Goal: Transaction & Acquisition: Book appointment/travel/reservation

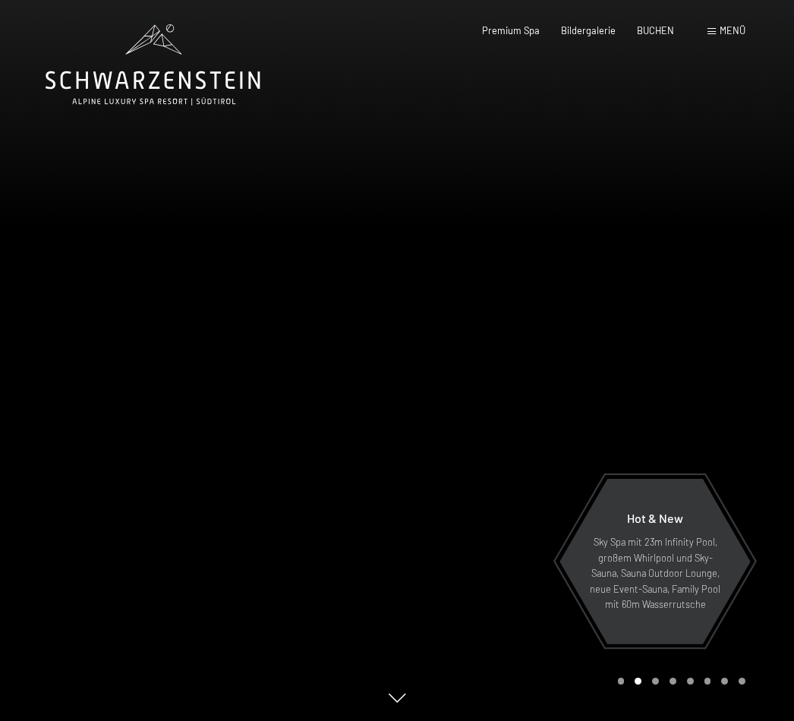
click at [715, 35] on div "Menü" at bounding box center [727, 31] width 38 height 14
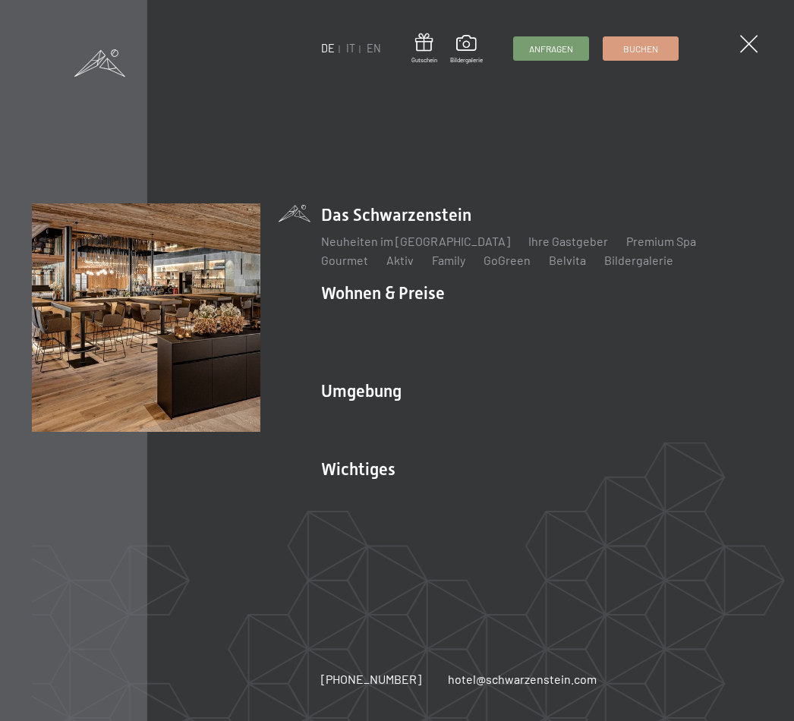
click at [349, 49] on link "IT" at bounding box center [350, 48] width 9 height 13
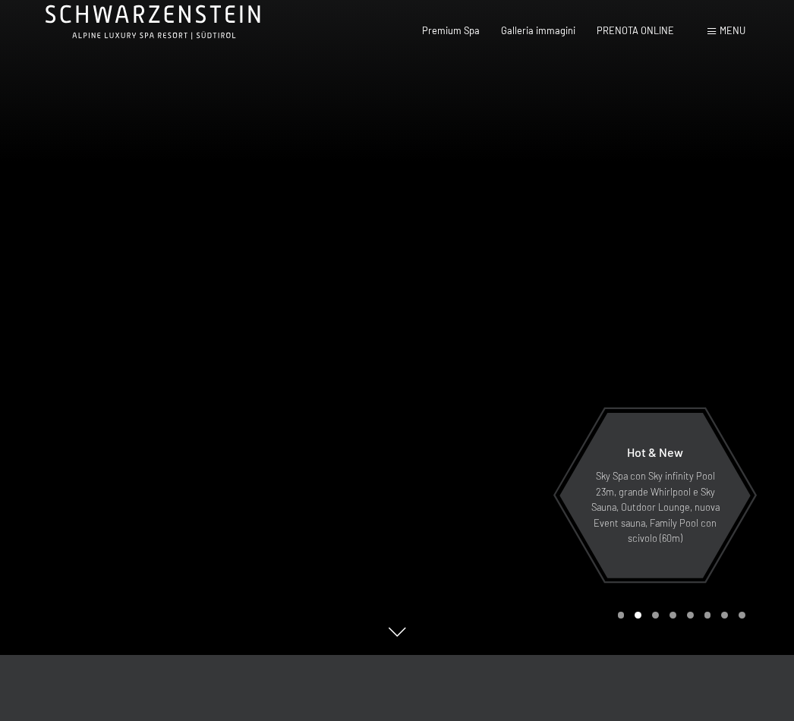
scroll to position [73, 0]
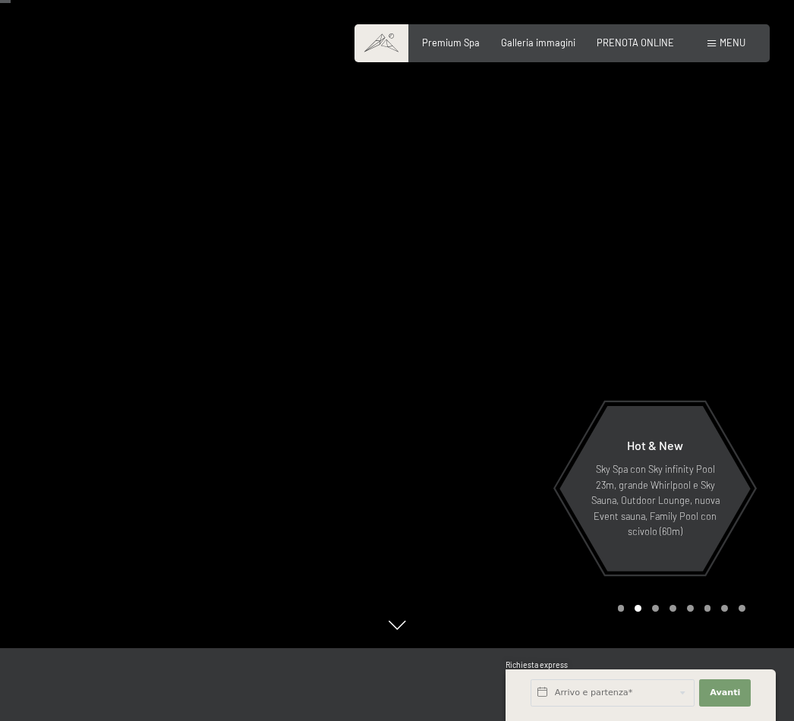
click at [542, 46] on span "Galleria immagini" at bounding box center [538, 42] width 74 height 12
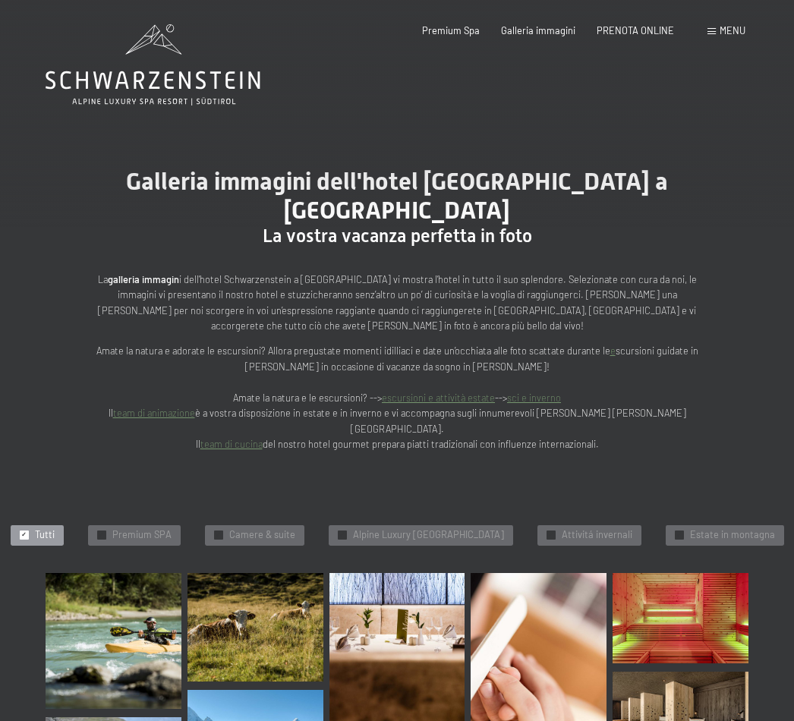
click at [730, 24] on span "Menu" at bounding box center [733, 30] width 26 height 12
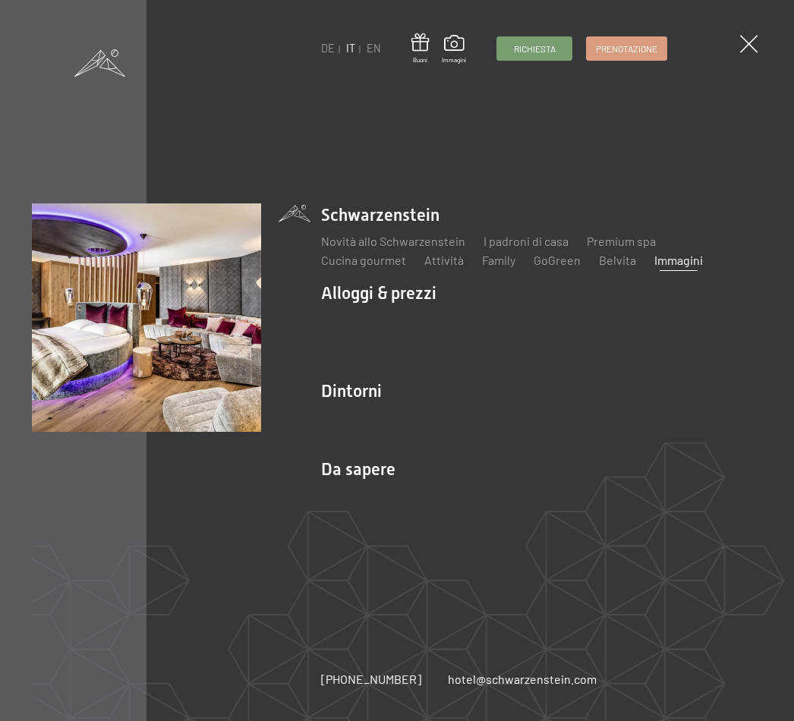
click at [383, 306] on div "Servizi inclusi Camere & prezzi Lista Offerte Lista Prezzi per famiglie Prezzi …" at bounding box center [541, 336] width 441 height 62
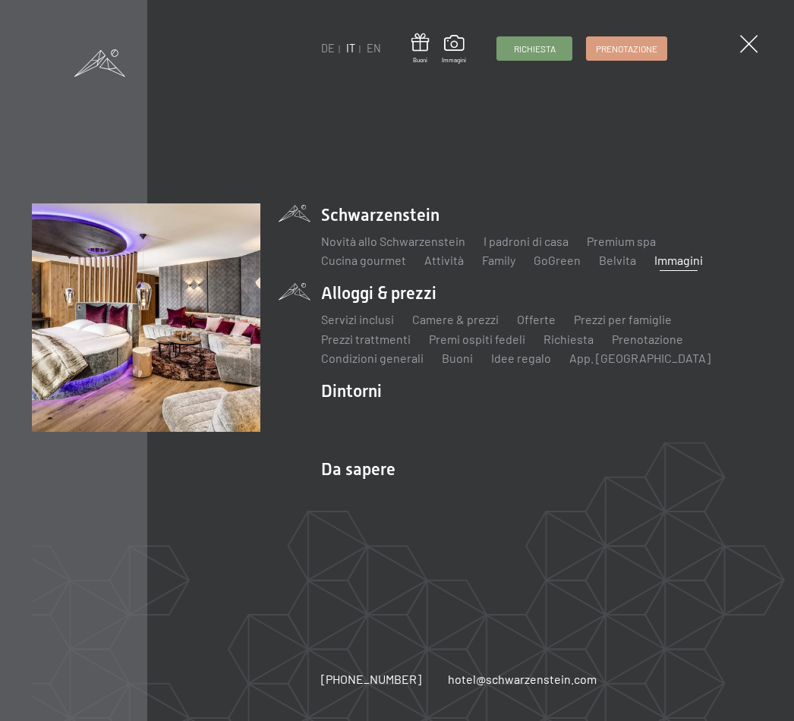
click at [301, 304] on img at bounding box center [187, 187] width 374 height 374
click at [431, 297] on li "Alloggi & prezzi Servizi inclusi Camere & prezzi Lista Offerte Lista Prezzi per…" at bounding box center [541, 325] width 441 height 86
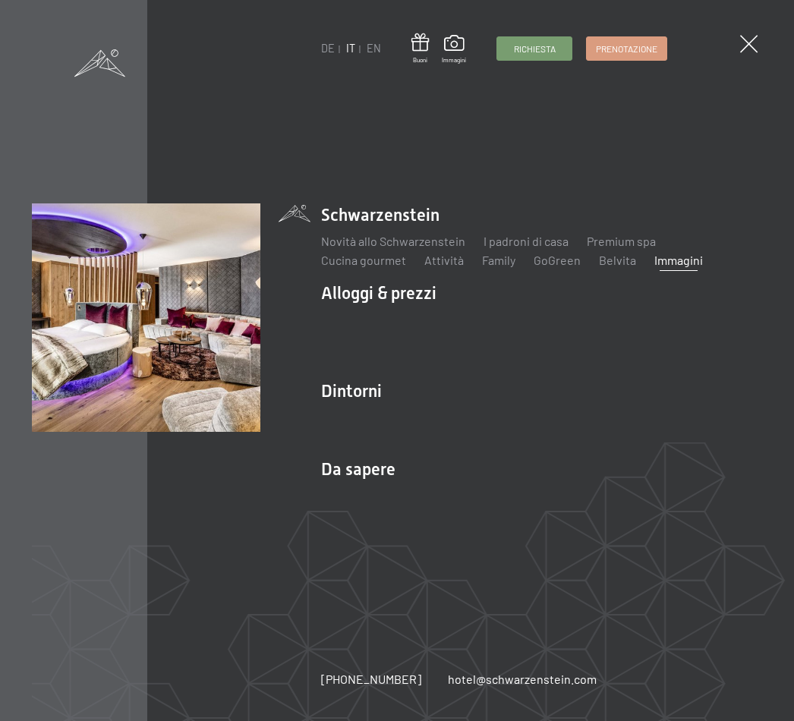
click at [368, 323] on link "Servizi inclusi" at bounding box center [357, 319] width 73 height 14
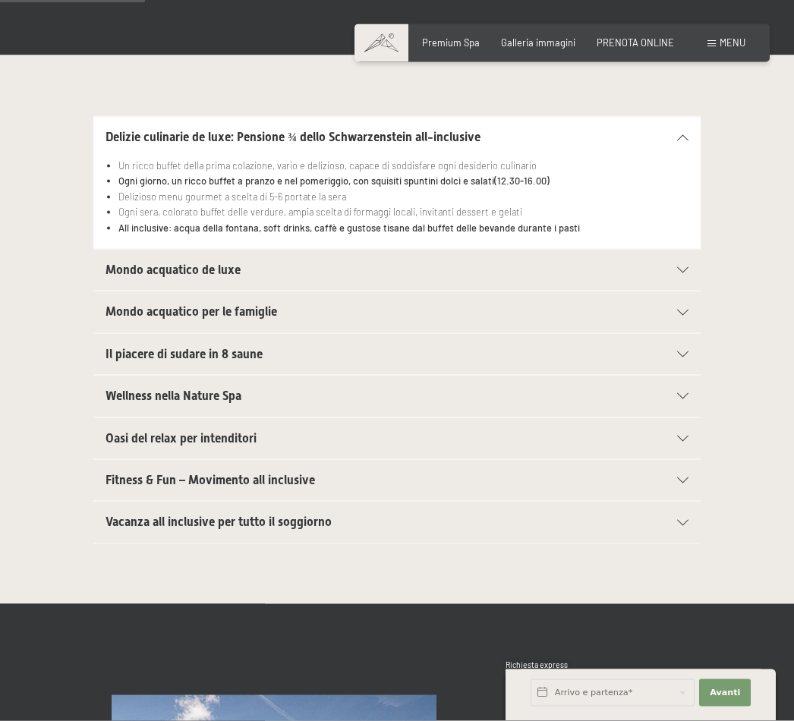
scroll to position [371, 0]
click at [688, 260] on div "Mondo acquatico de luxe" at bounding box center [397, 269] width 583 height 41
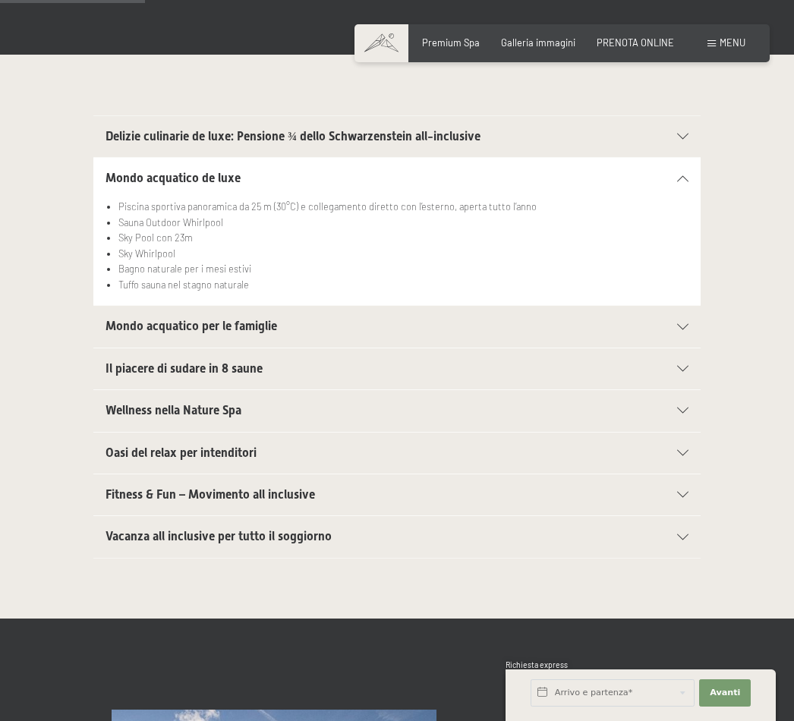
click at [679, 324] on icon at bounding box center [682, 327] width 11 height 6
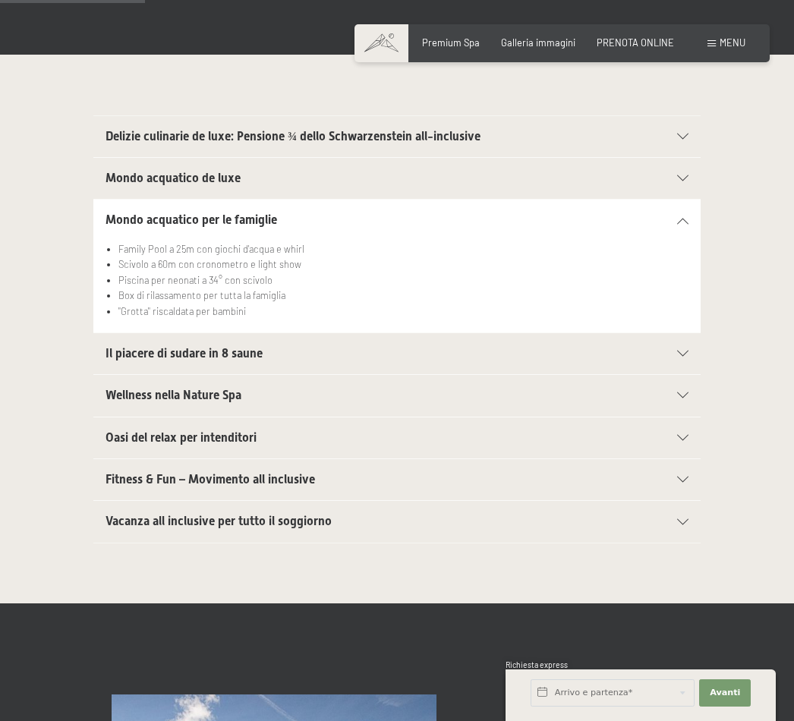
click at [681, 351] on icon at bounding box center [682, 354] width 11 height 6
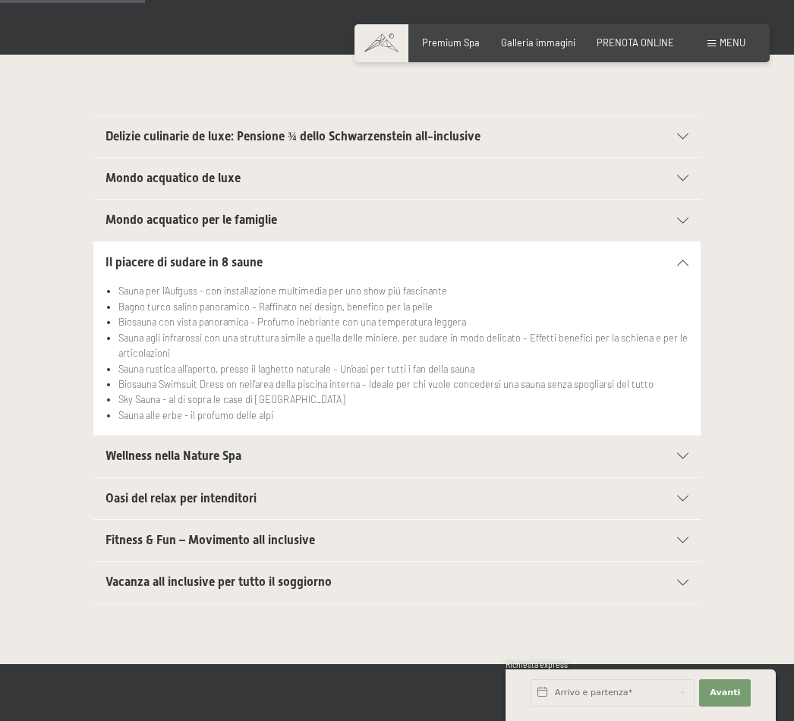
click at [689, 453] on icon at bounding box center [682, 456] width 11 height 6
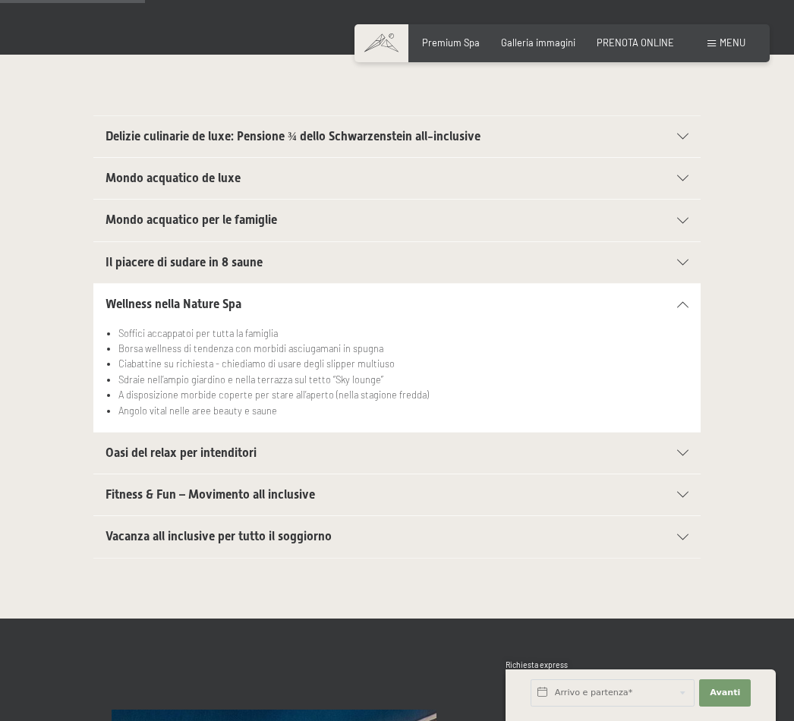
click at [681, 451] on icon at bounding box center [682, 453] width 11 height 6
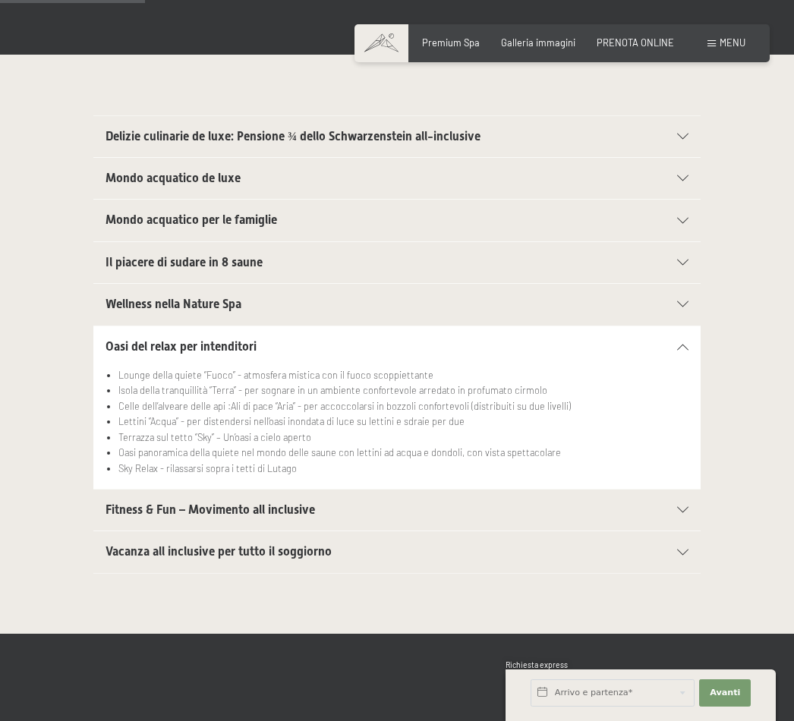
click at [683, 510] on div "Fitness & Fun – Movimento all inclusive" at bounding box center [397, 510] width 583 height 41
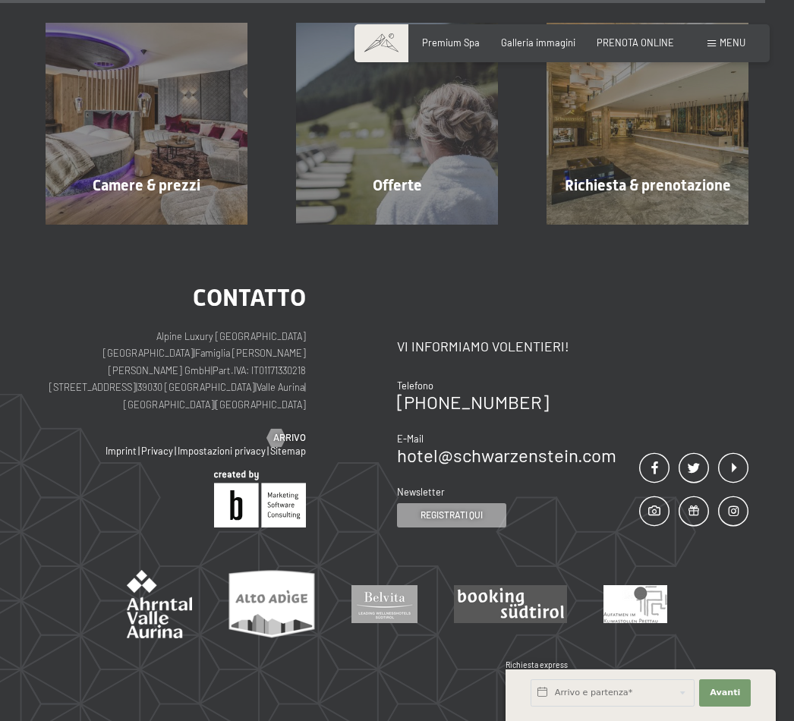
scroll to position [2101, 0]
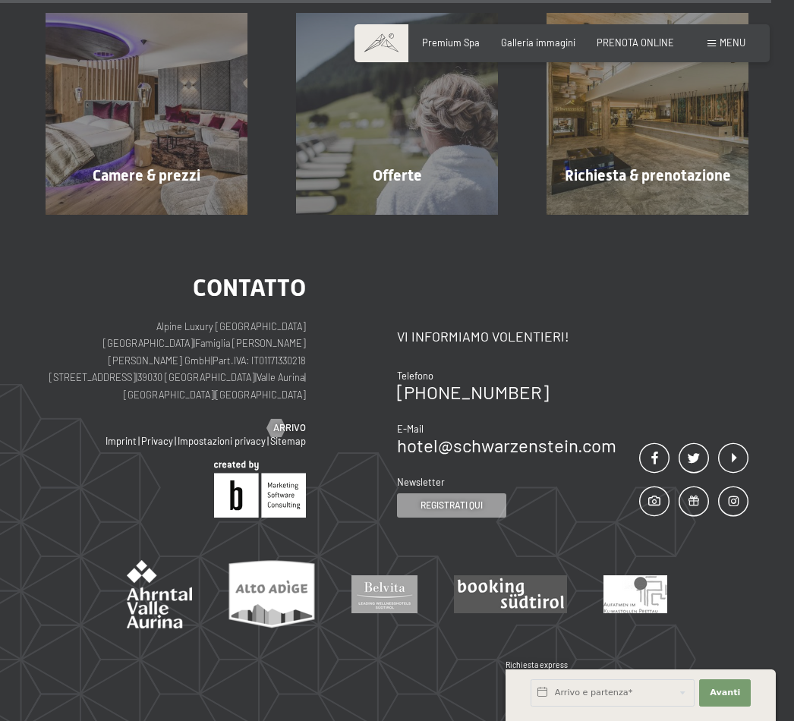
click at [398, 178] on div "Offerte mostra altro" at bounding box center [397, 114] width 251 height 202
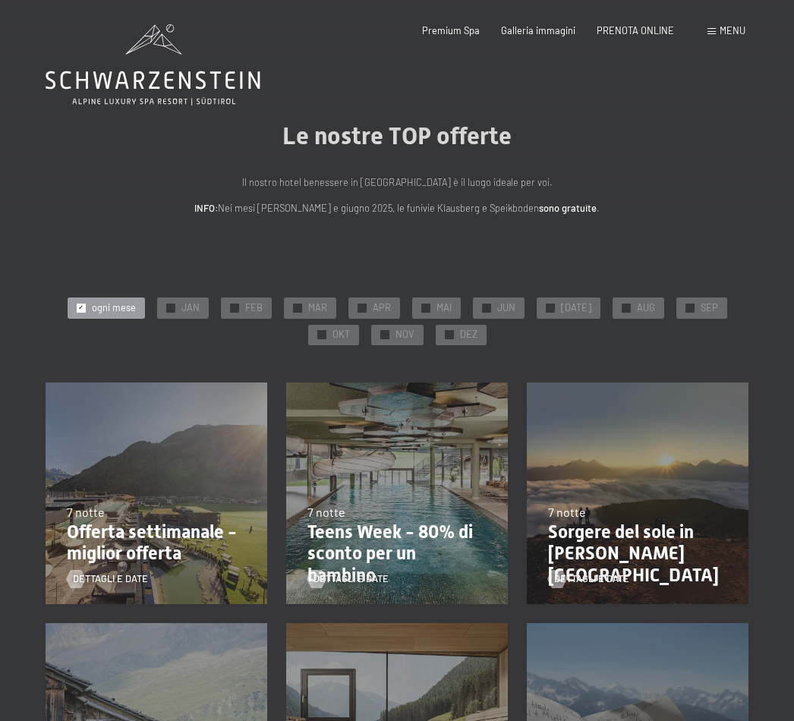
click at [627, 309] on div "✓ AUG" at bounding box center [639, 308] width 52 height 21
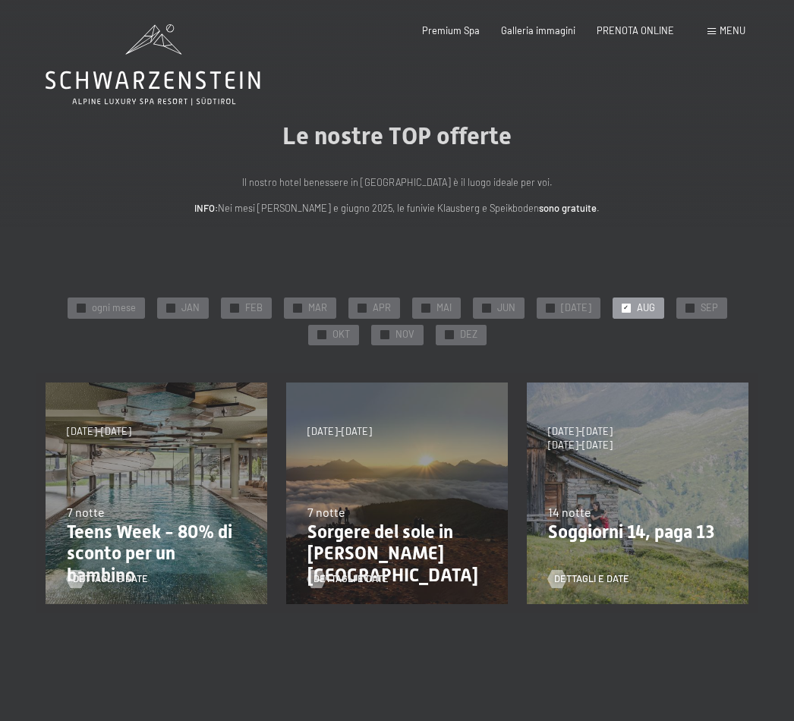
click at [641, 27] on span "PRENOTA ONLINE" at bounding box center [635, 30] width 77 height 12
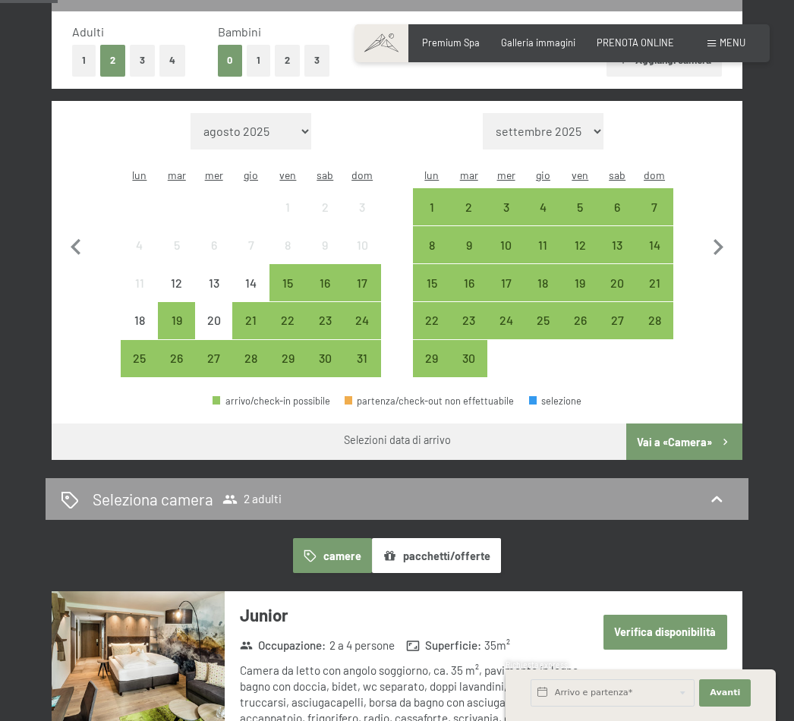
scroll to position [378, 0]
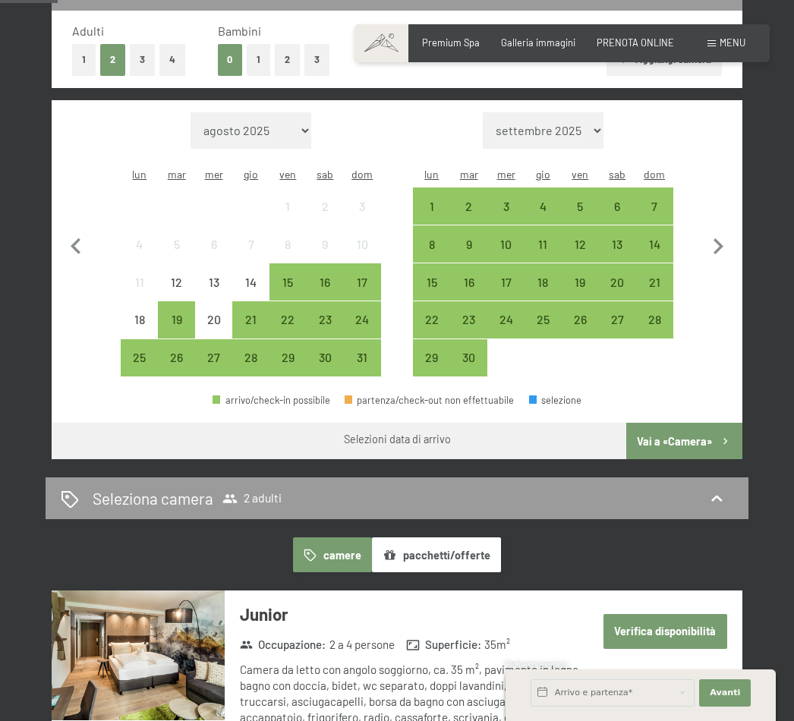
click at [329, 276] on div "16" at bounding box center [325, 293] width 34 height 34
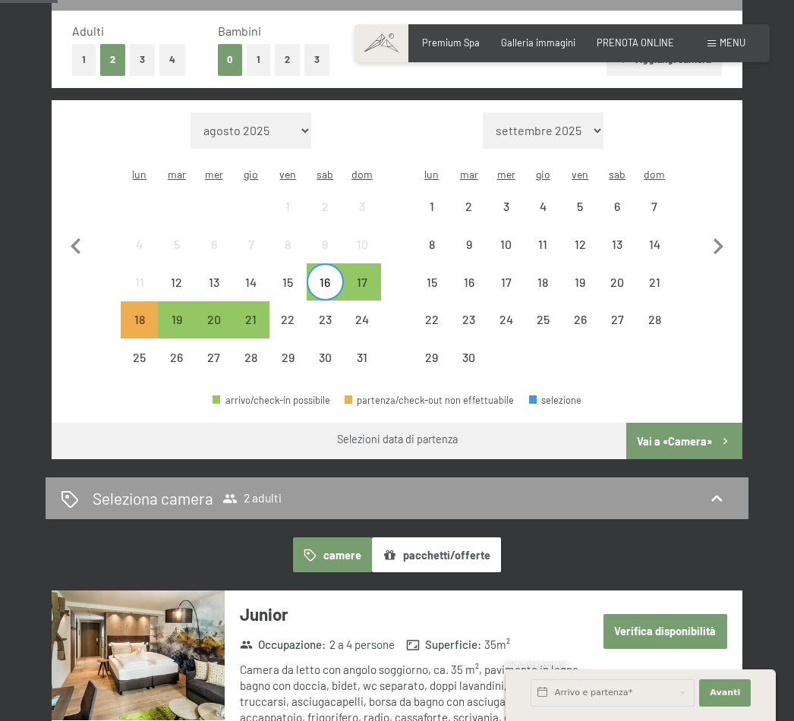
click at [210, 314] on div "20" at bounding box center [214, 331] width 34 height 34
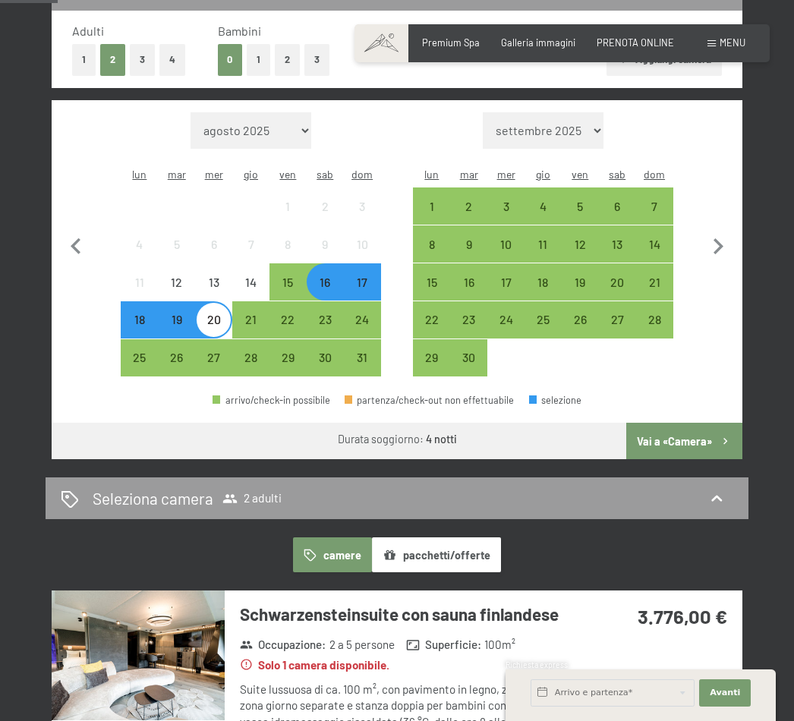
click at [677, 426] on button "Vai a «Camera»" at bounding box center [684, 441] width 116 height 36
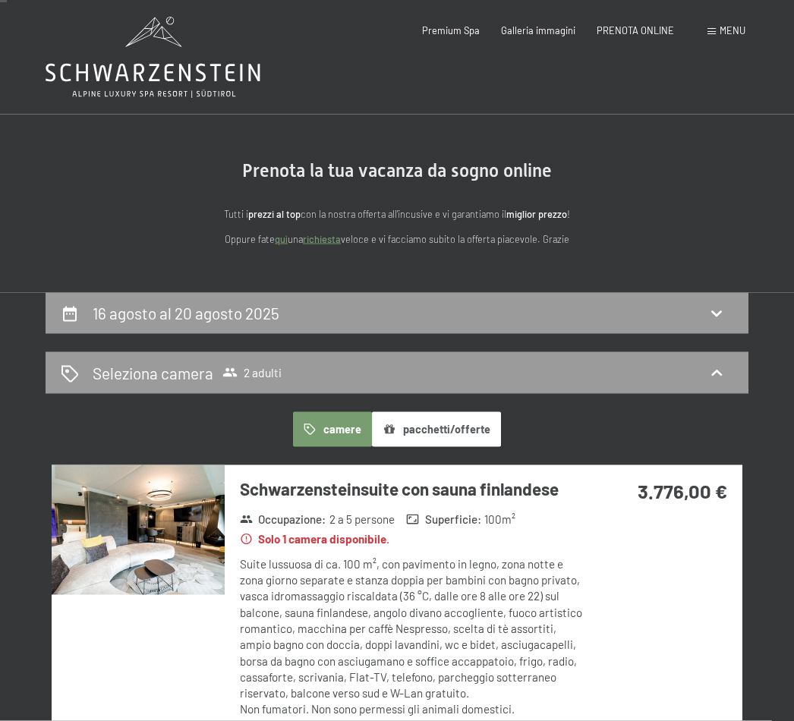
scroll to position [0, 0]
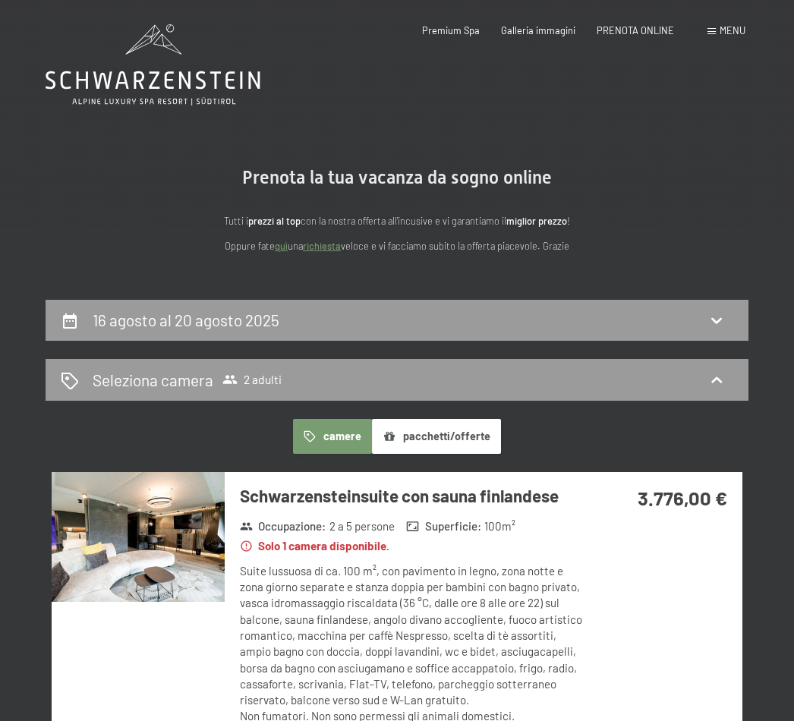
click at [719, 387] on icon at bounding box center [717, 380] width 18 height 18
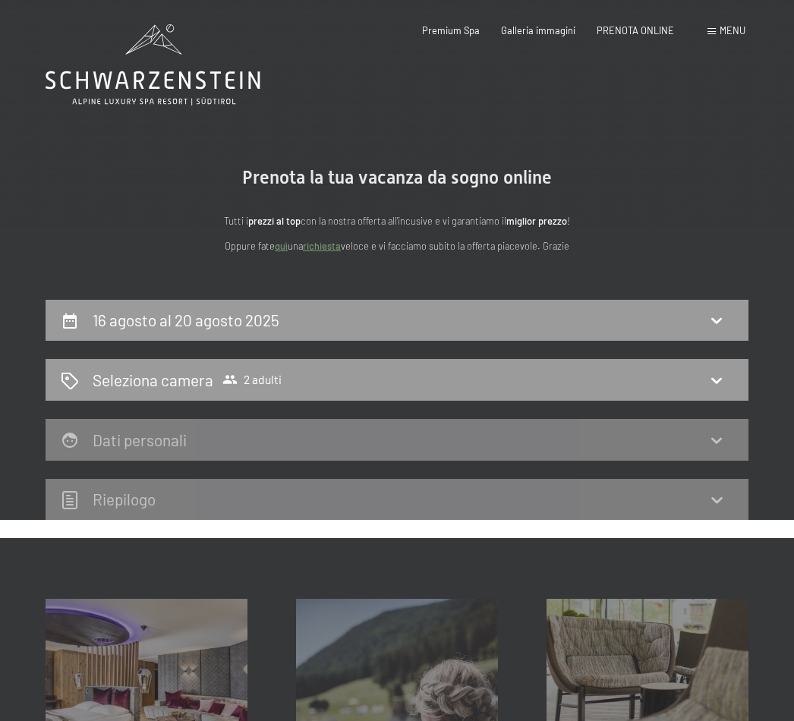
click at [720, 383] on icon at bounding box center [717, 380] width 18 height 18
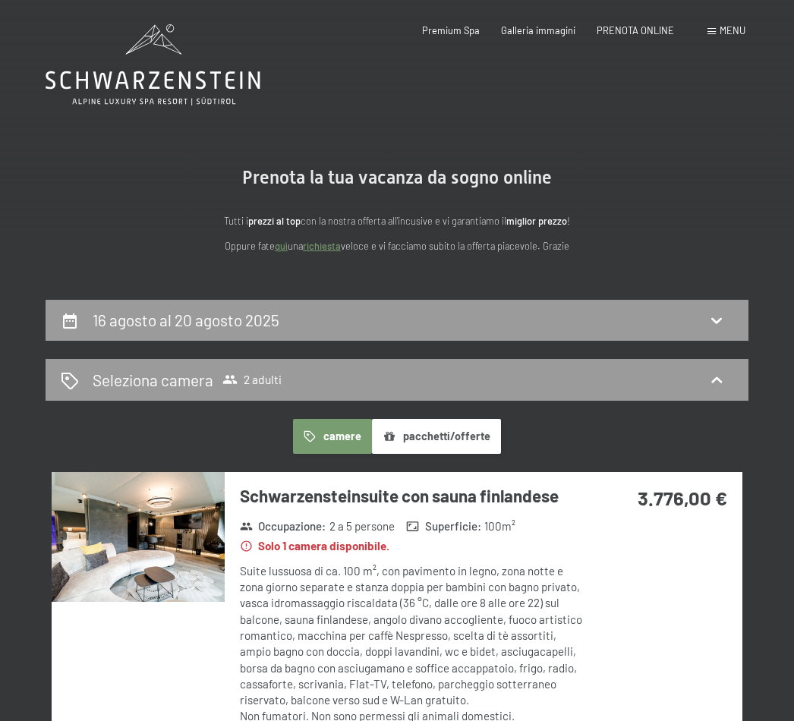
click at [719, 317] on icon at bounding box center [717, 320] width 18 height 18
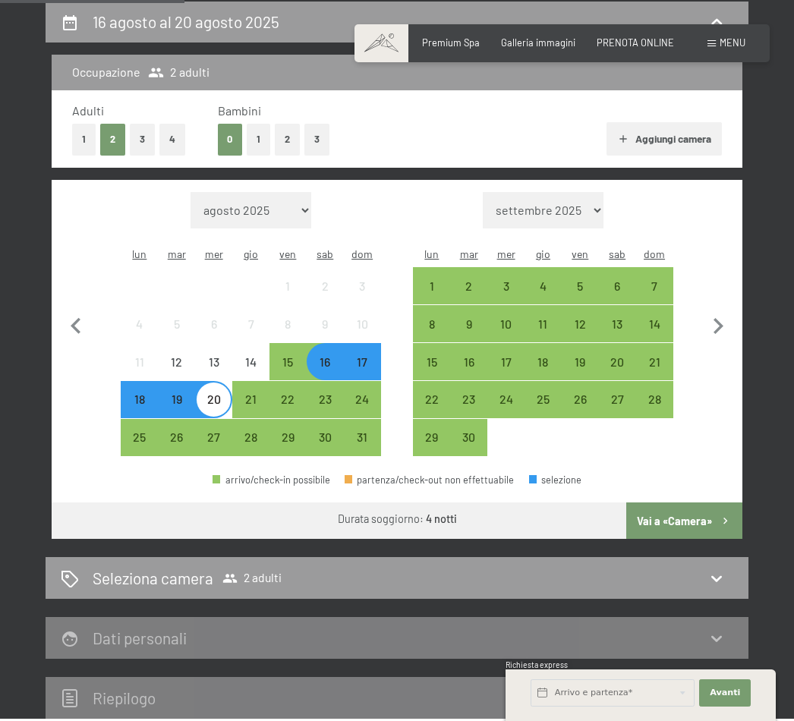
click at [181, 393] on div "19" at bounding box center [176, 410] width 34 height 34
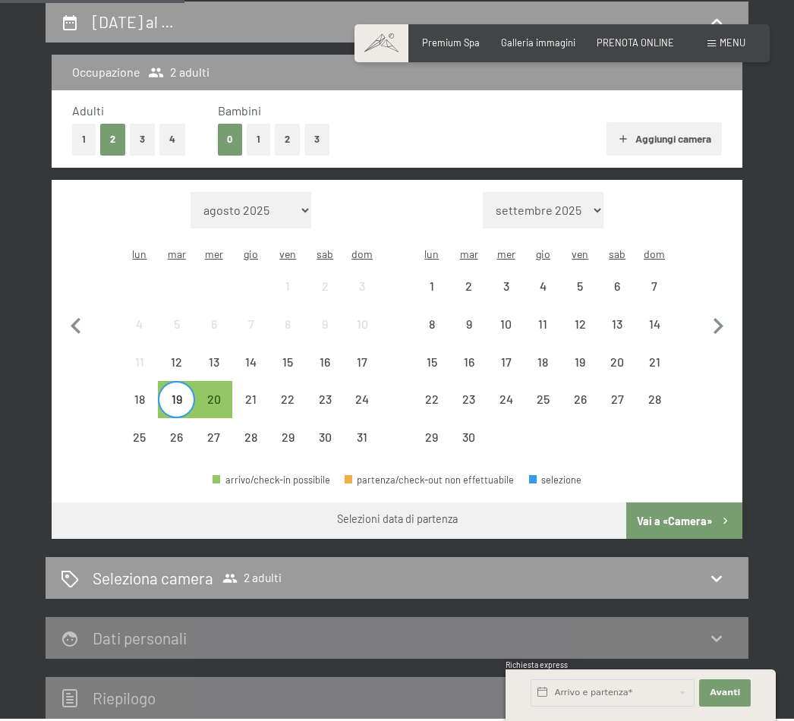
click at [328, 393] on div "23" at bounding box center [325, 410] width 34 height 34
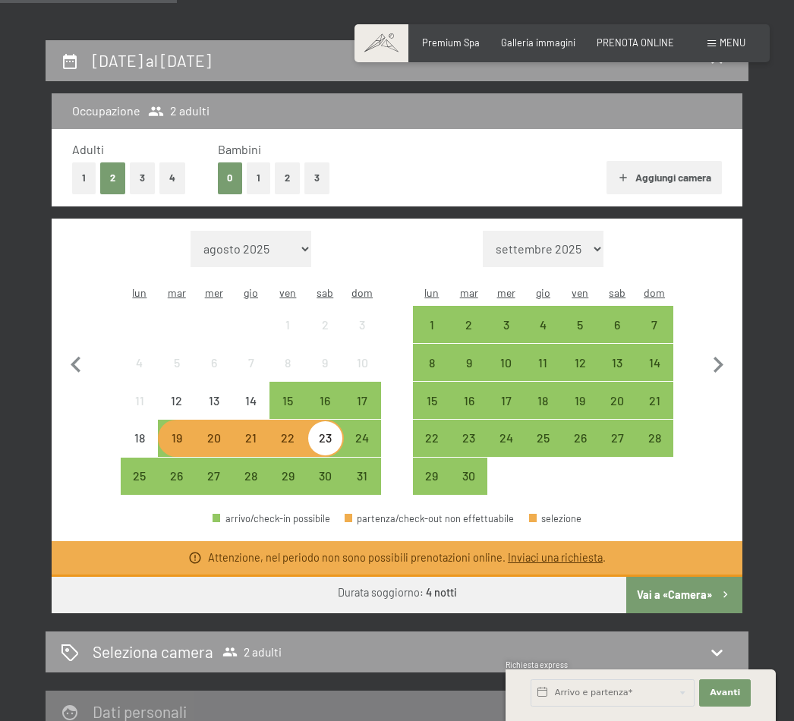
scroll to position [260, 0]
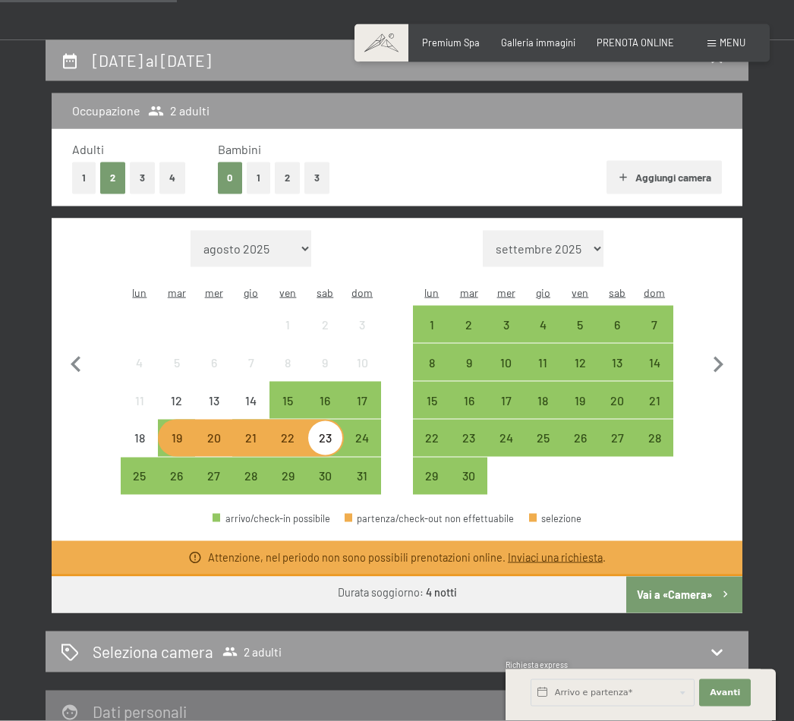
click at [213, 432] on div "20" at bounding box center [214, 449] width 34 height 34
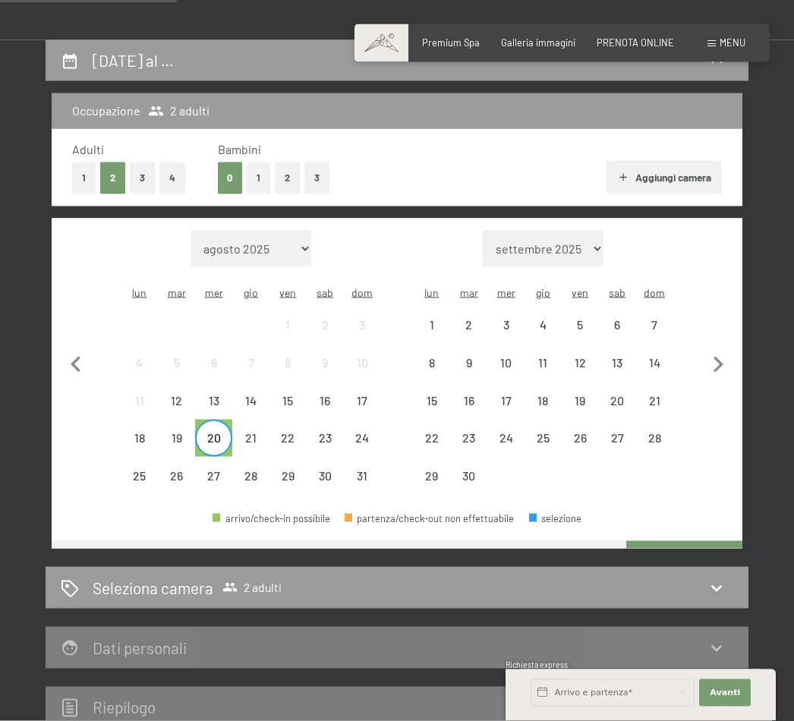
scroll to position [260, 0]
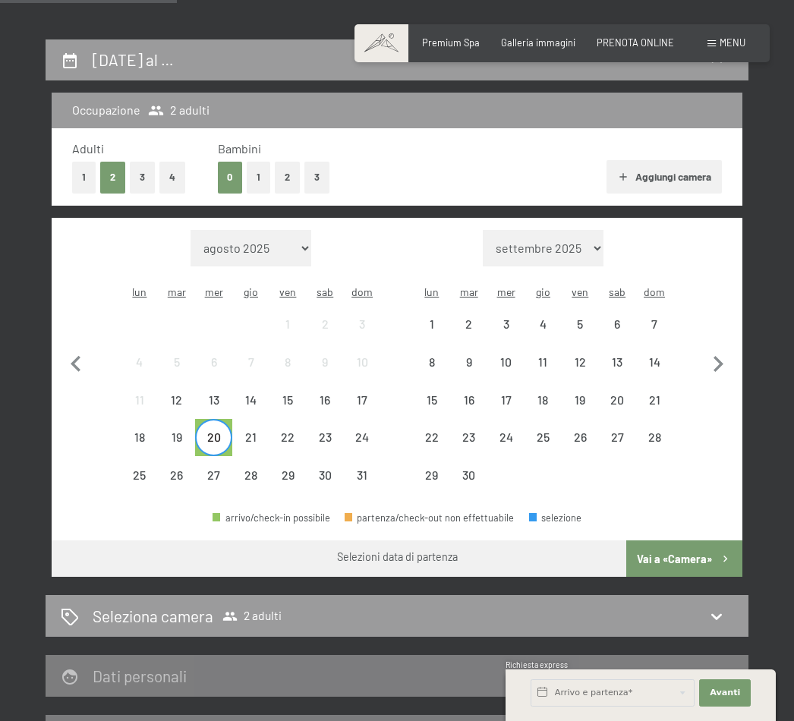
click at [361, 431] on div "24" at bounding box center [362, 448] width 34 height 34
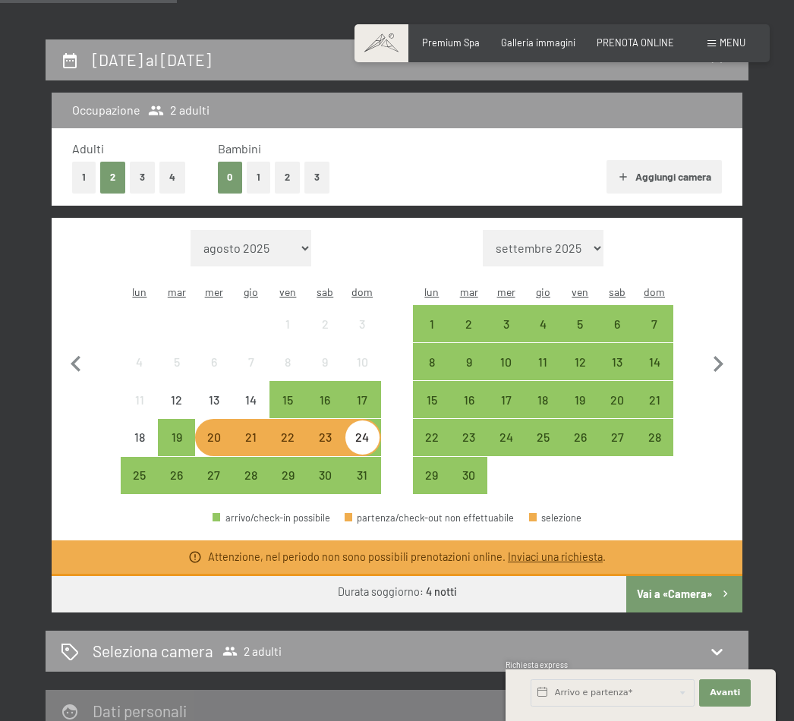
click at [286, 394] on div "15" at bounding box center [288, 411] width 34 height 34
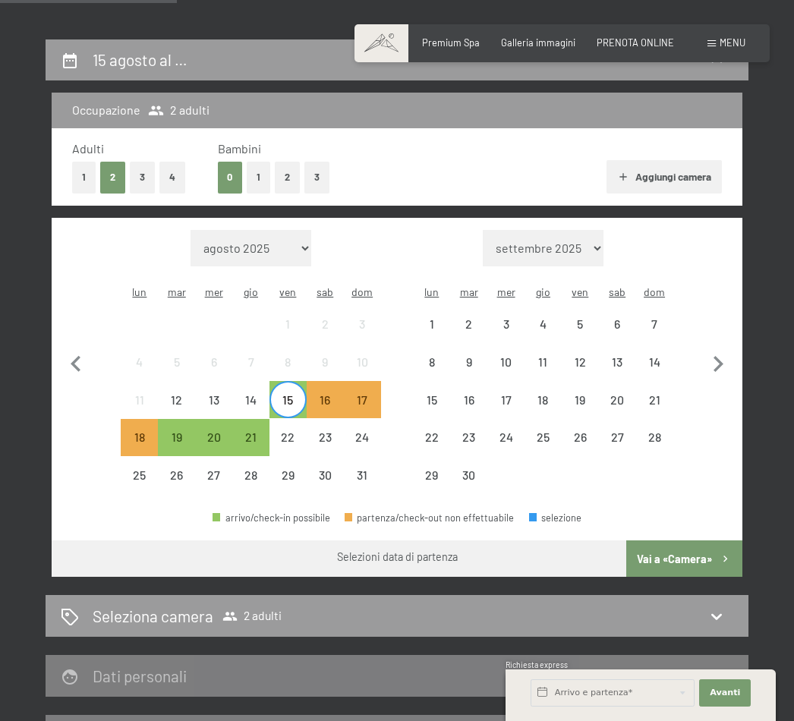
click at [185, 431] on div "19" at bounding box center [176, 448] width 34 height 34
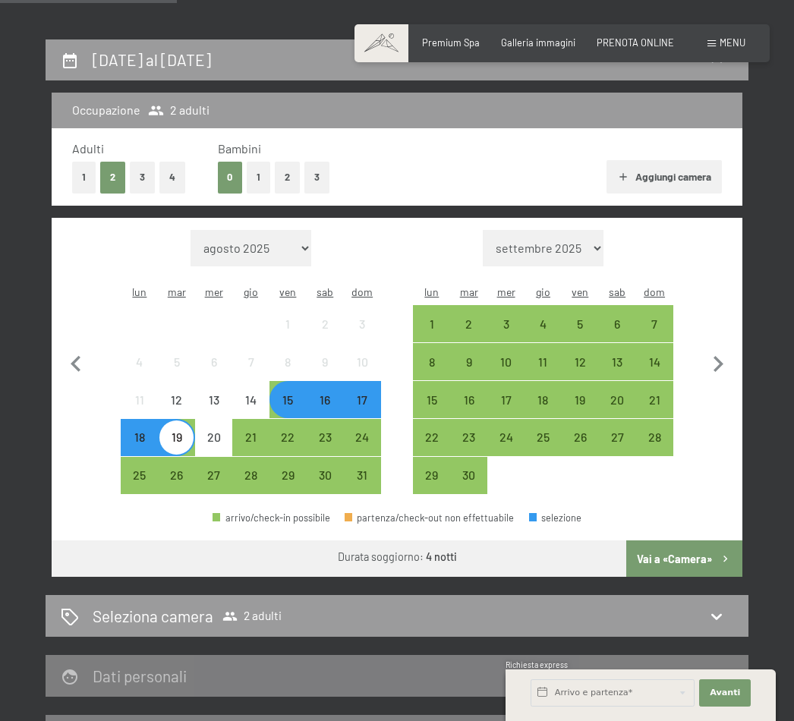
click at [686, 544] on button "Vai a «Camera»" at bounding box center [684, 559] width 116 height 36
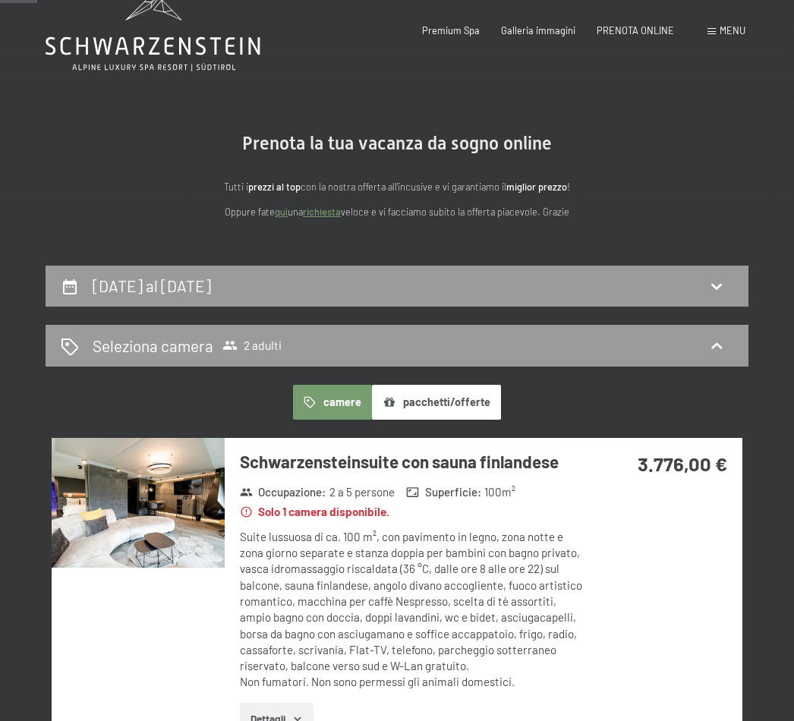
scroll to position [0, 0]
